Goal: Navigation & Orientation: Find specific page/section

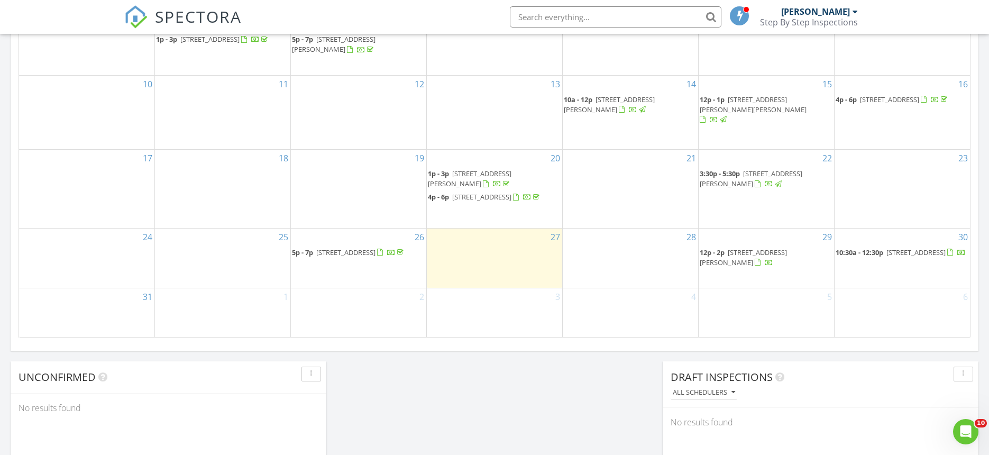
scroll to position [641, 0]
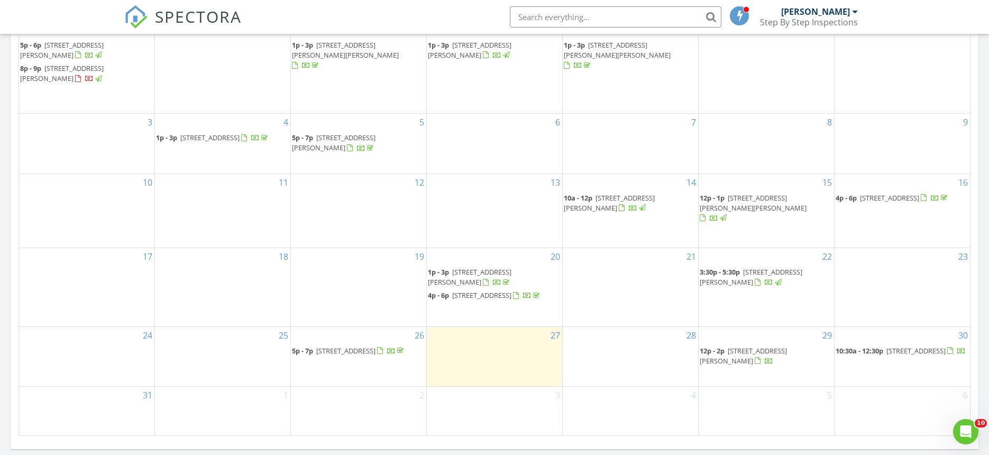
scroll to position [386, 0]
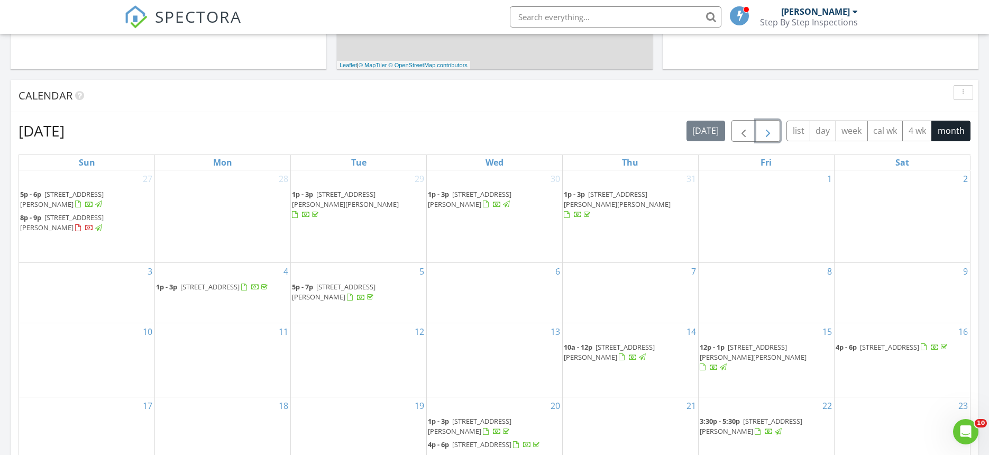
click at [769, 134] on span "button" at bounding box center [768, 131] width 13 height 13
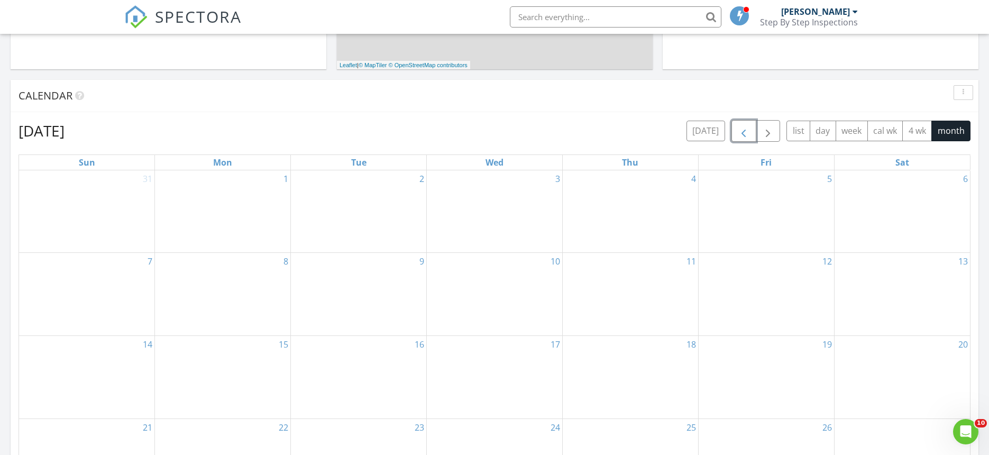
click at [741, 127] on span "button" at bounding box center [743, 131] width 13 height 13
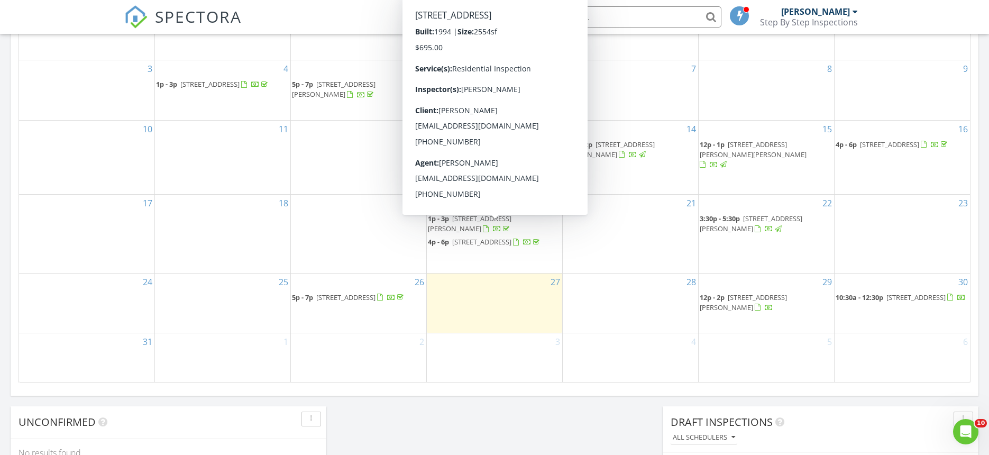
scroll to position [597, 0]
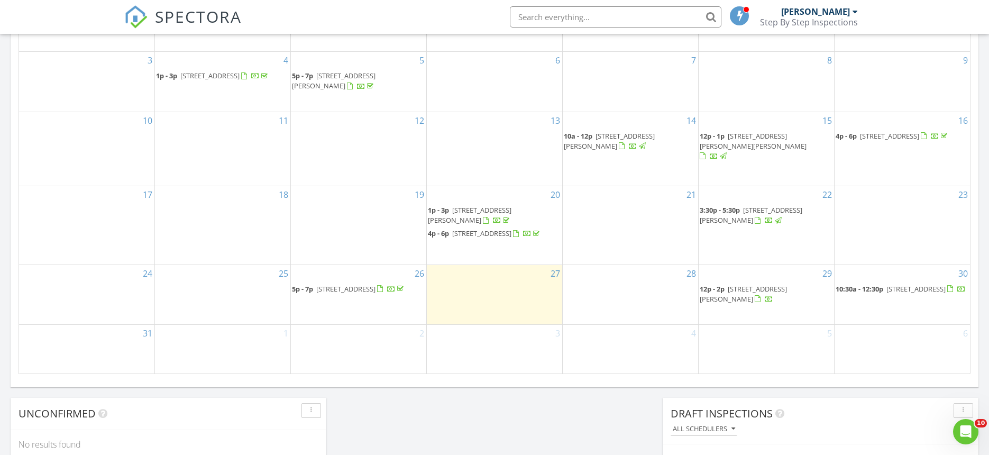
click at [885, 289] on link "10:30a - 12:30p 38 State St, Saratoga Springs 12866" at bounding box center [901, 289] width 130 height 10
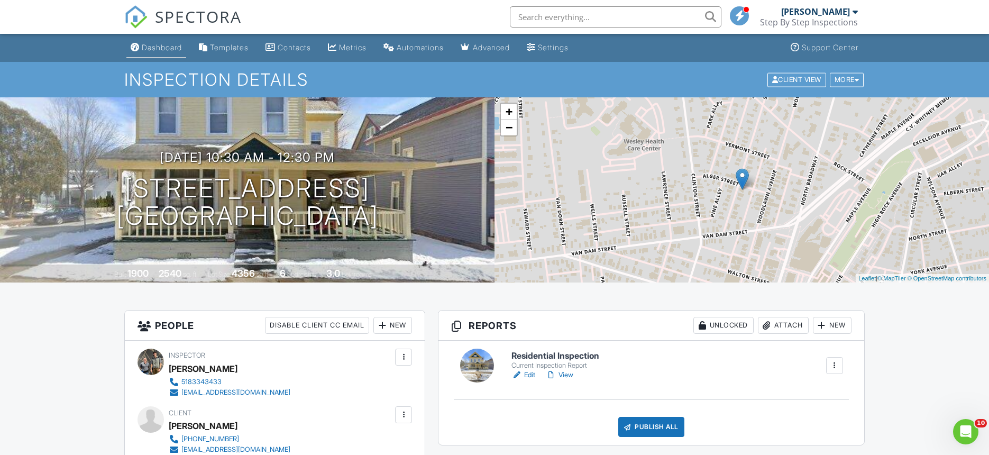
click at [166, 47] on div "Dashboard" at bounding box center [162, 47] width 40 height 9
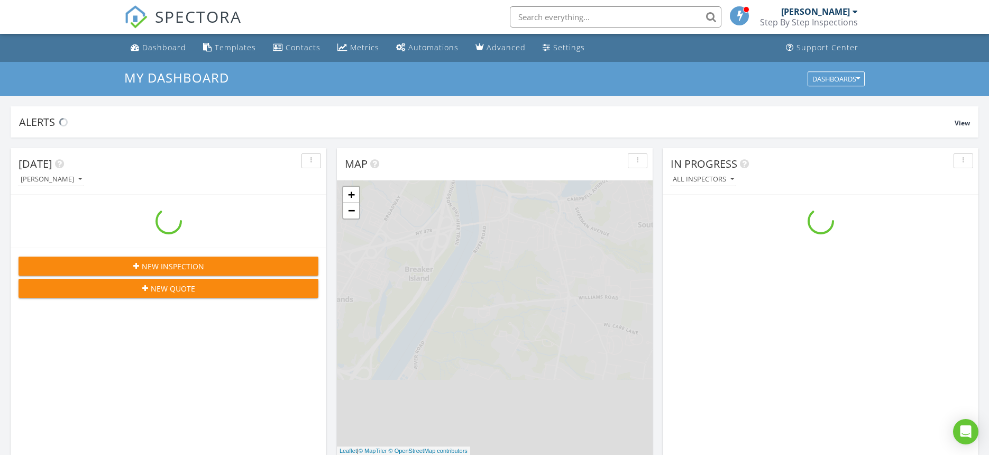
scroll to position [979, 1005]
